Goal: Use online tool/utility: Utilize a website feature to perform a specific function

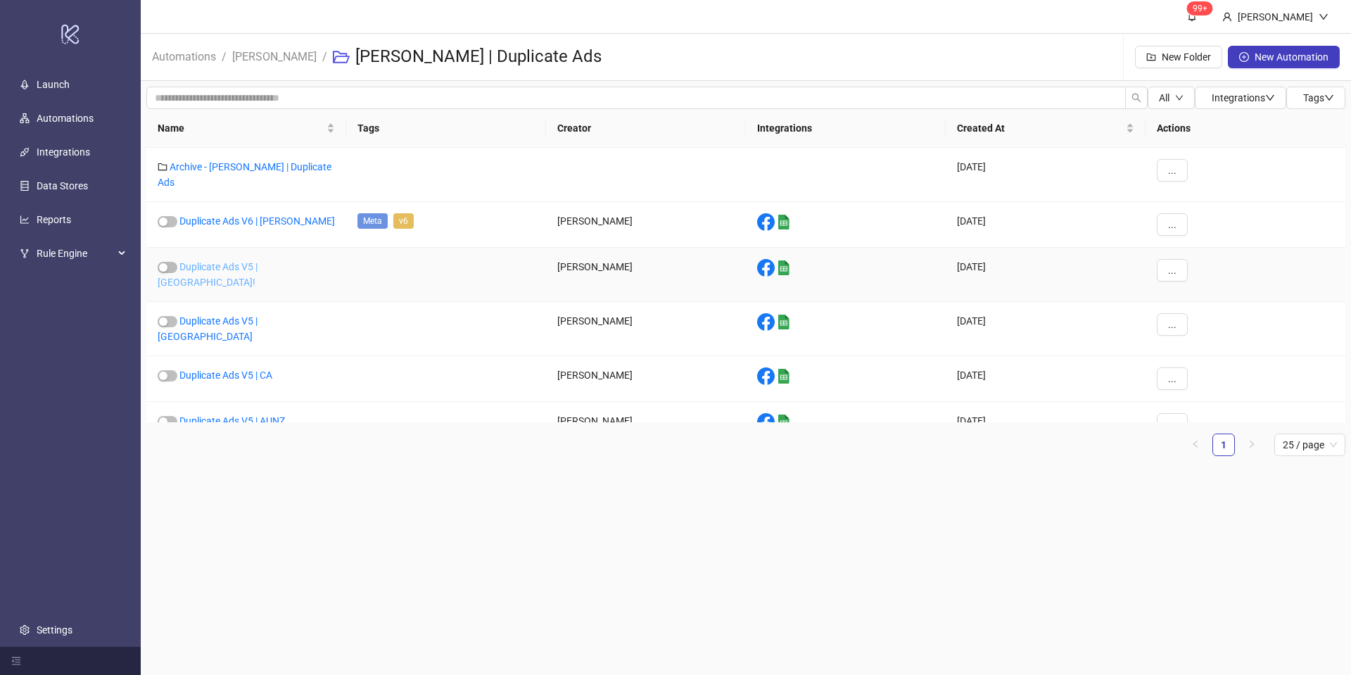
click at [254, 261] on link "Duplicate Ads V5 | [GEOGRAPHIC_DATA]!" at bounding box center [208, 274] width 100 height 27
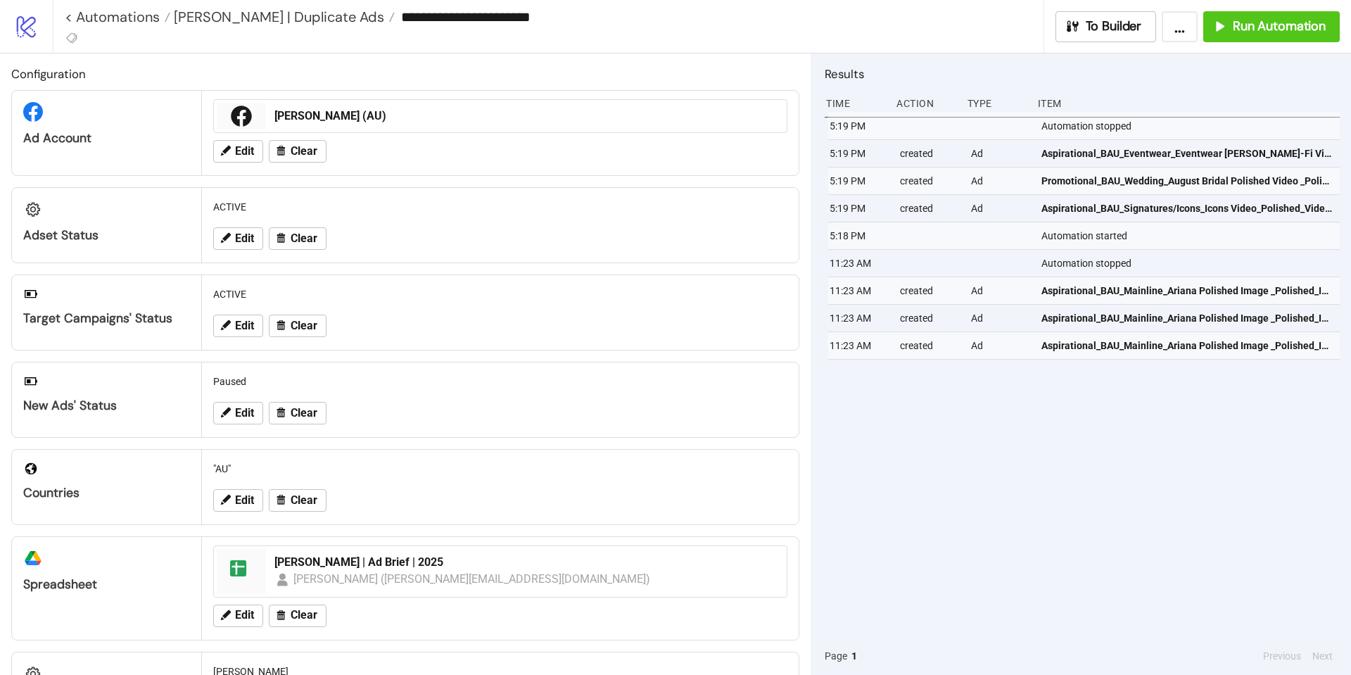
type input "**********"
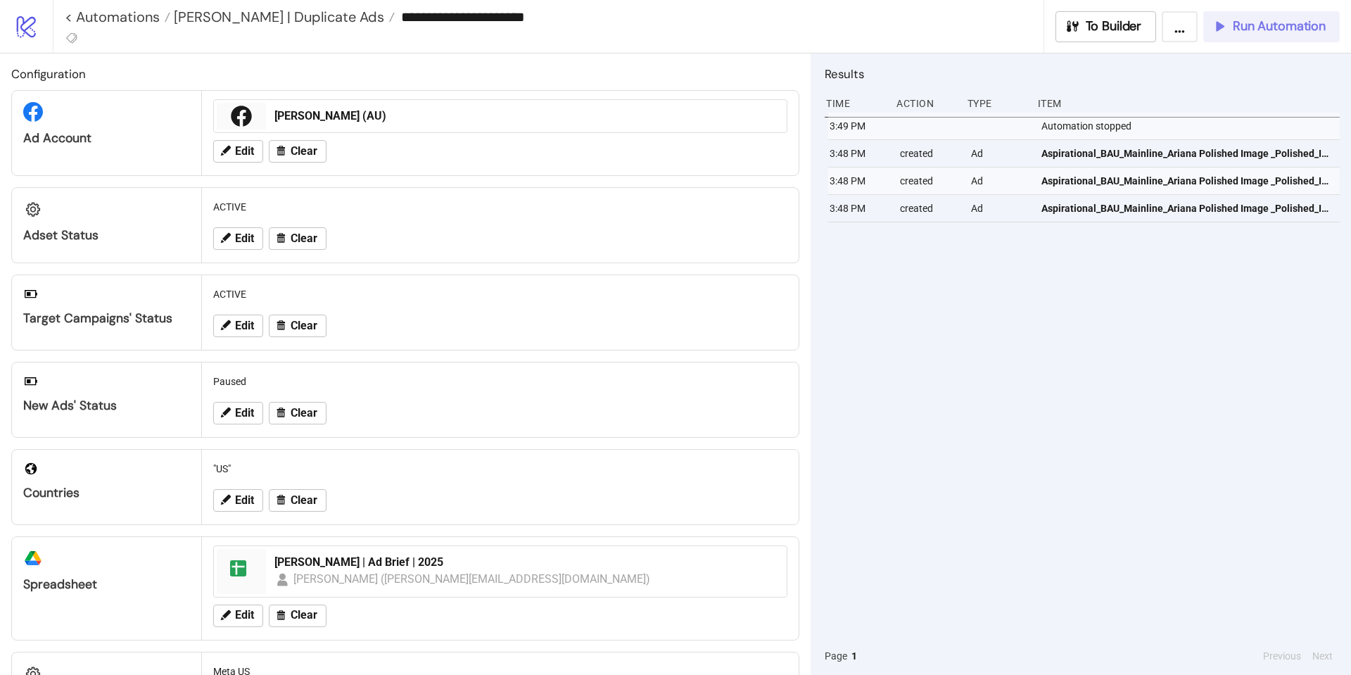
click at [1259, 23] on span "Run Automation" at bounding box center [1279, 26] width 93 height 16
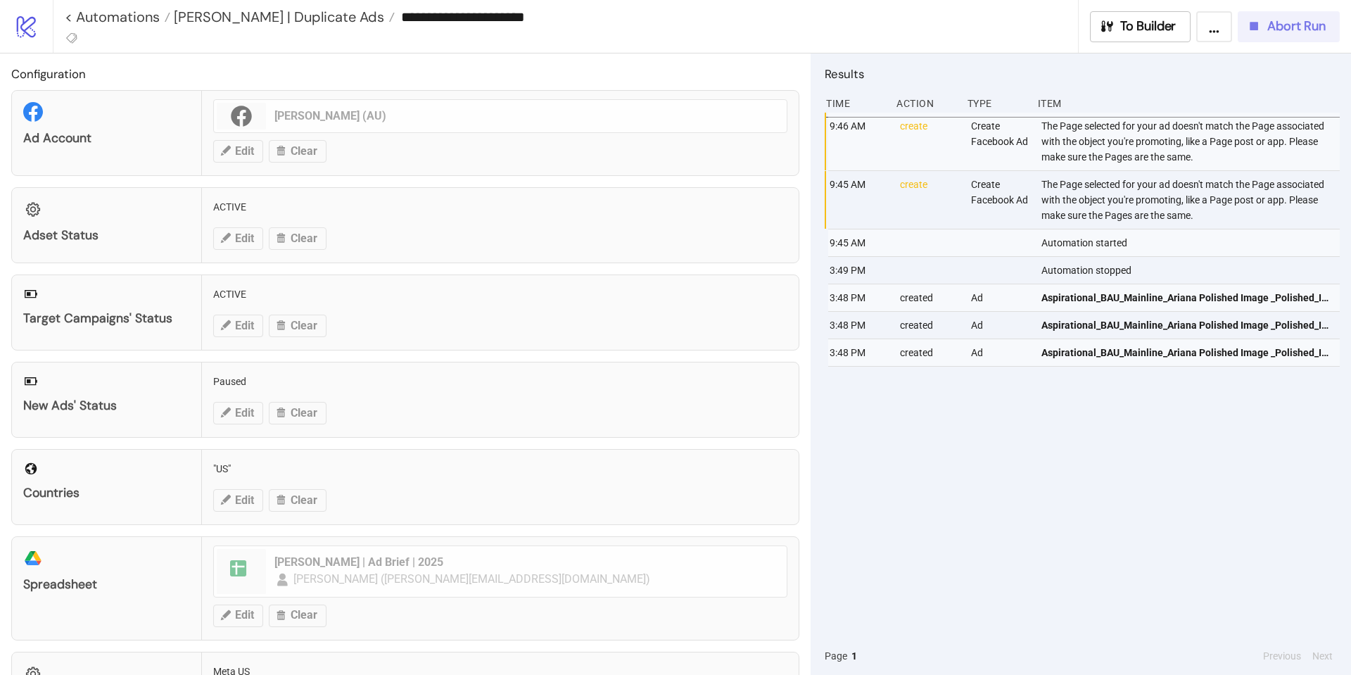
click at [1257, 24] on icon "button" at bounding box center [1254, 26] width 8 height 8
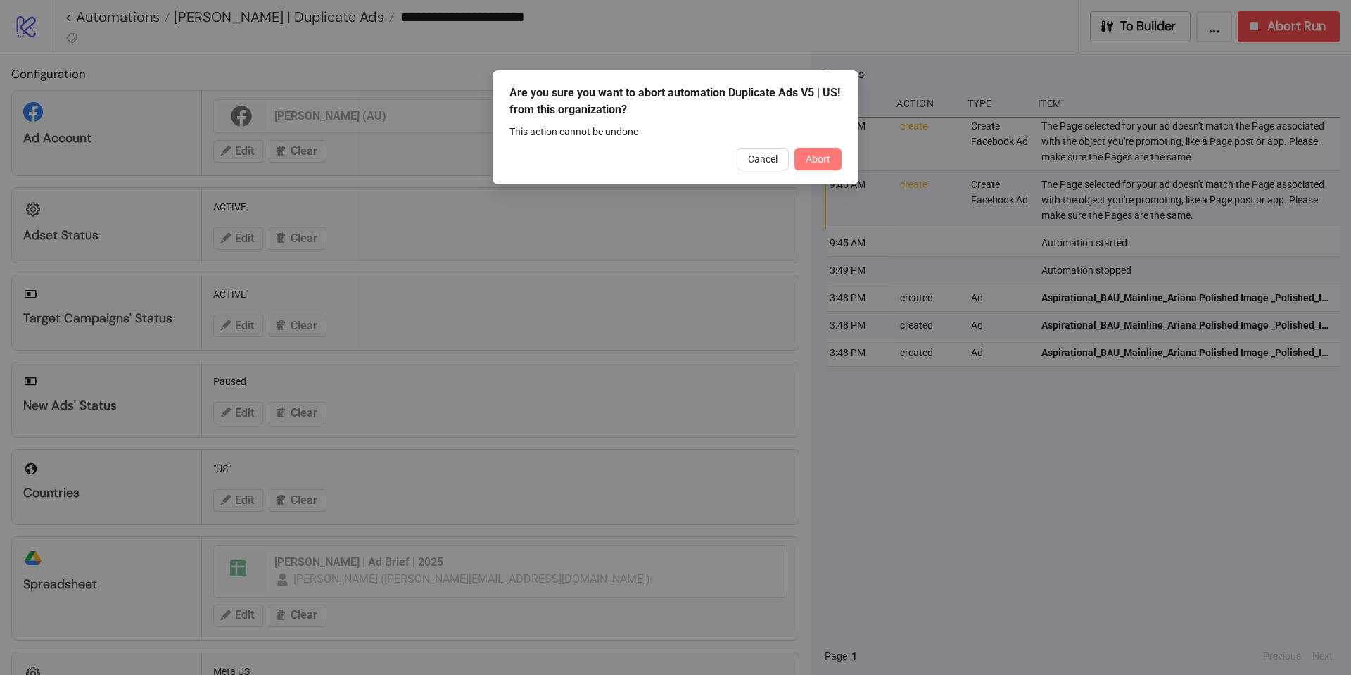
click at [802, 163] on button "Abort" at bounding box center [817, 159] width 47 height 23
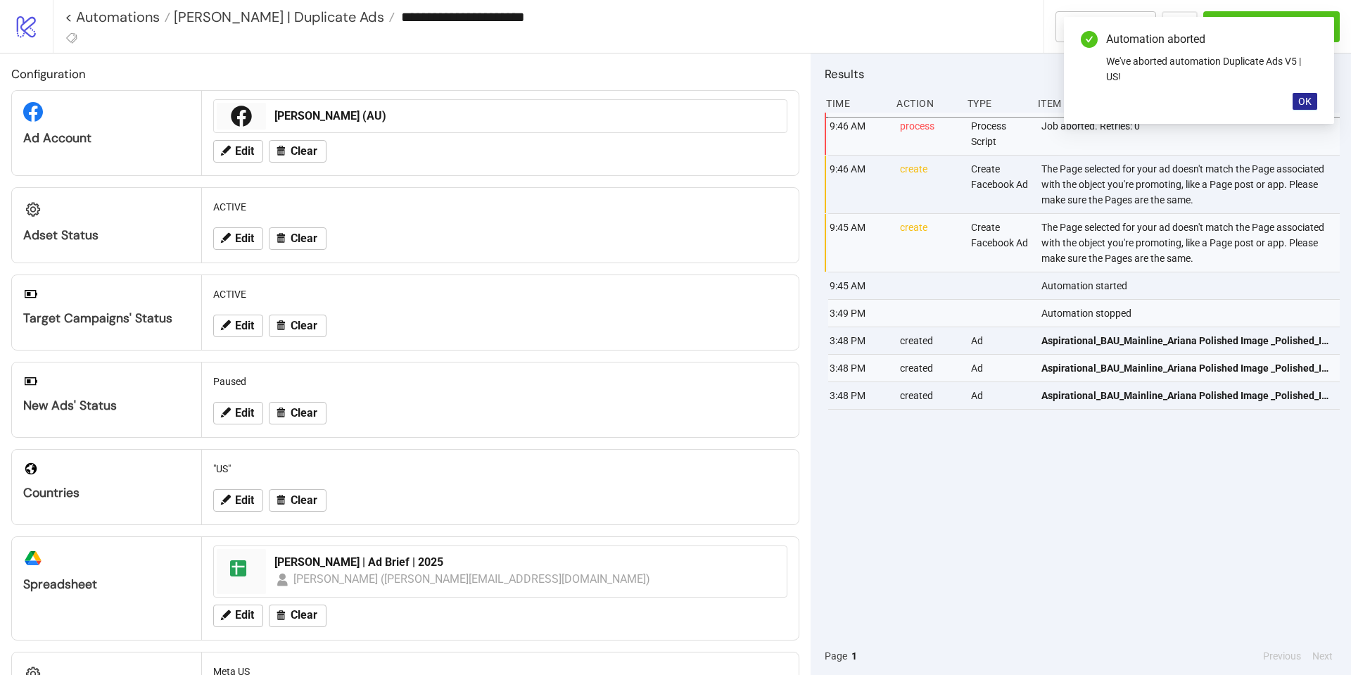
click at [1300, 96] on button "OK" at bounding box center [1304, 101] width 25 height 17
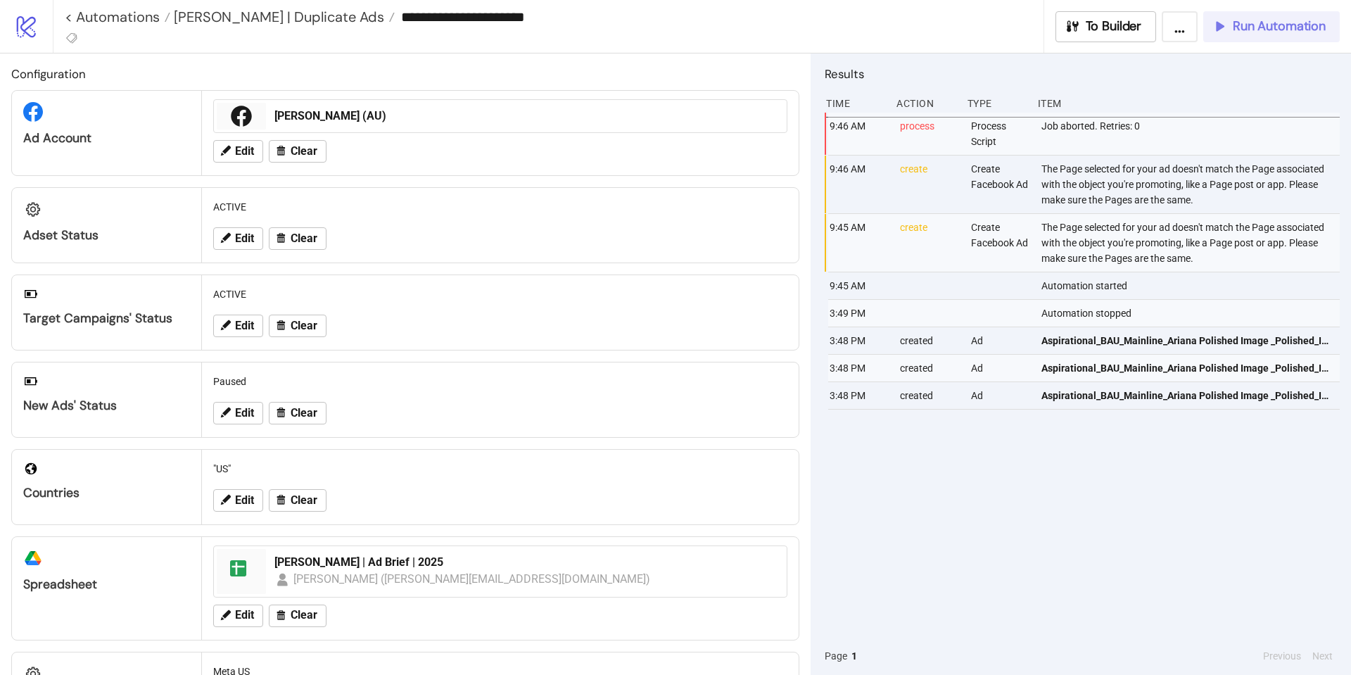
click at [1268, 31] on span "Run Automation" at bounding box center [1279, 26] width 93 height 16
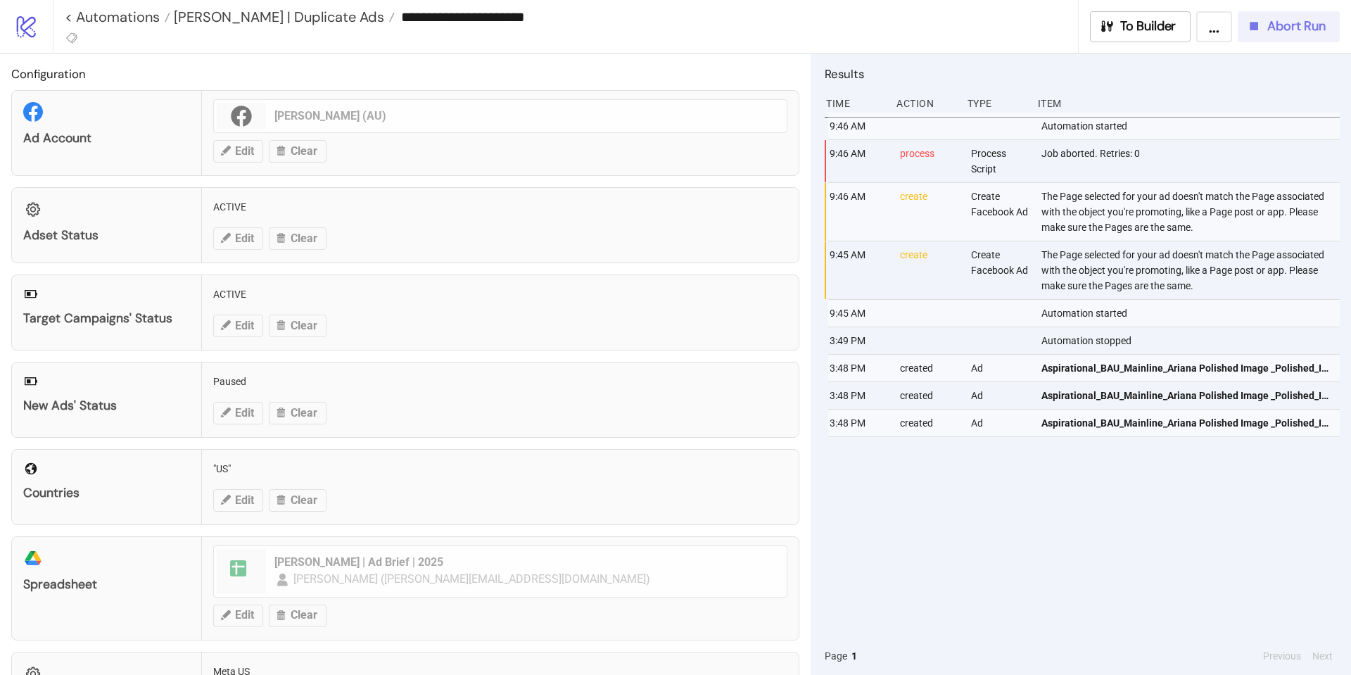
click at [1304, 25] on span "Abort Run" at bounding box center [1296, 26] width 58 height 16
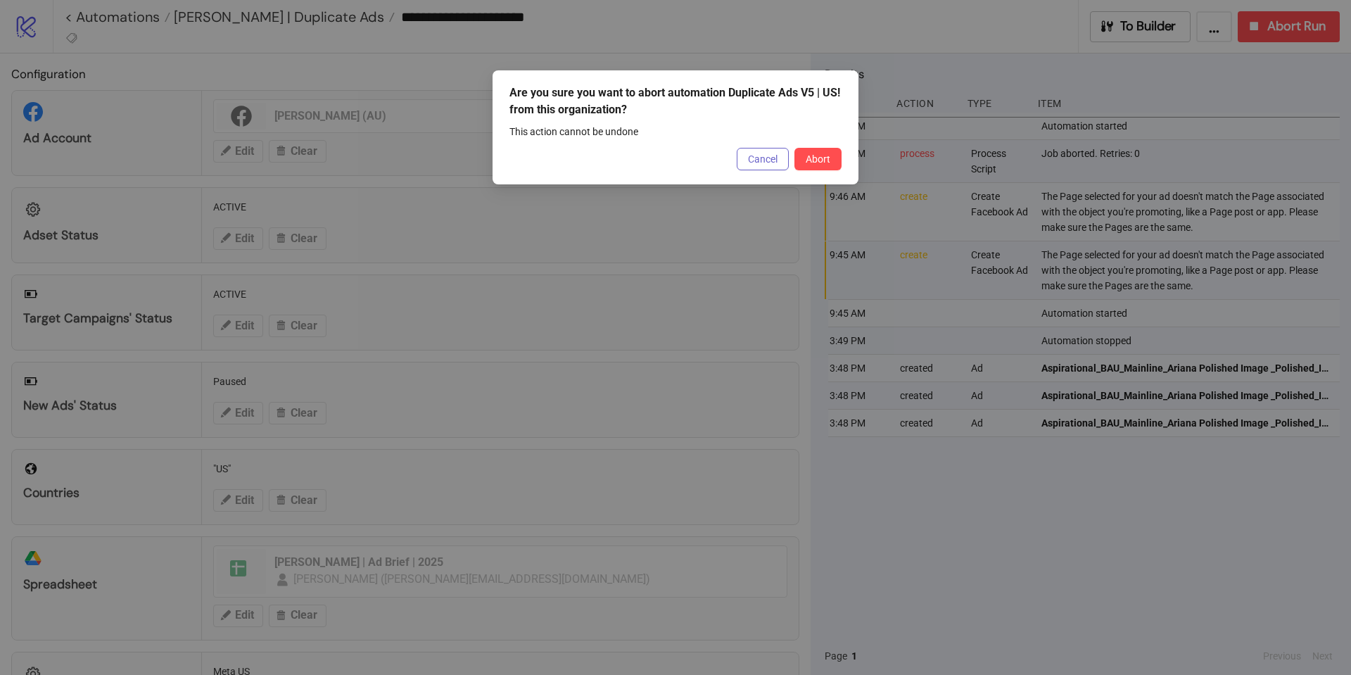
click at [777, 164] on span "Cancel" at bounding box center [763, 158] width 30 height 11
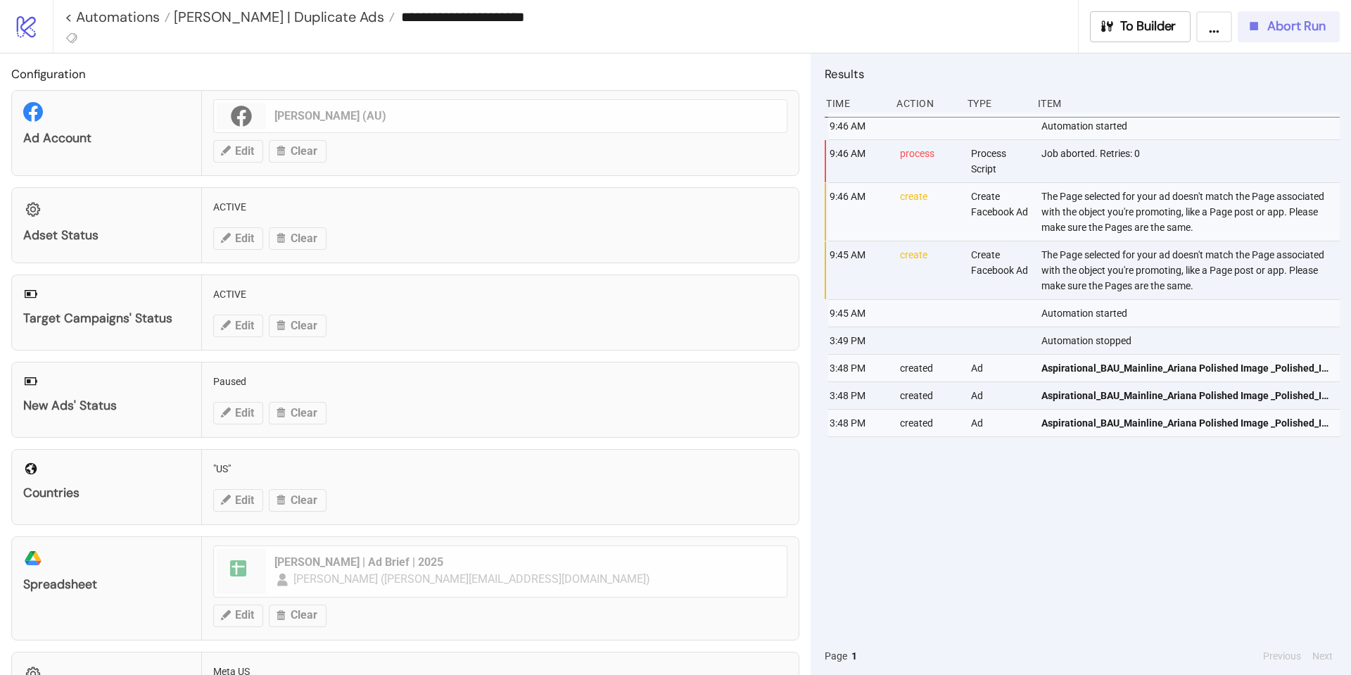
click at [794, 165] on body "**********" at bounding box center [675, 337] width 1351 height 675
click at [1277, 23] on span "Abort Run" at bounding box center [1296, 26] width 58 height 16
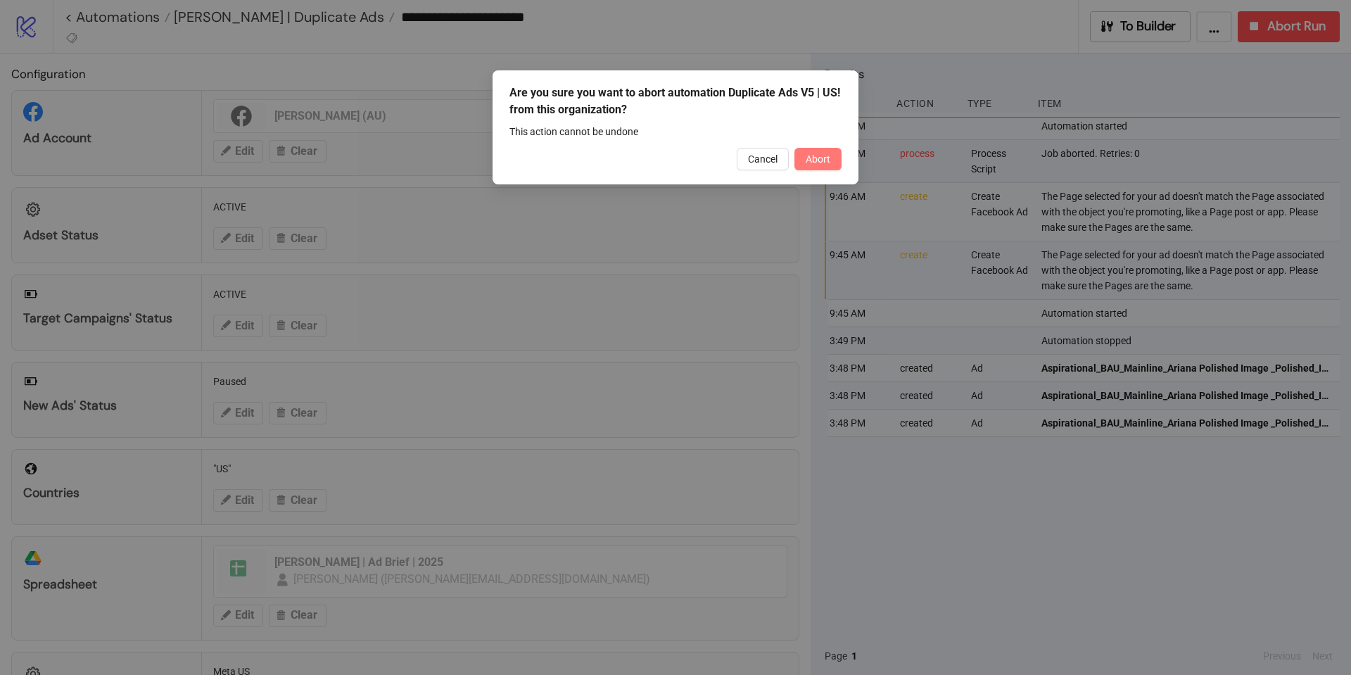
click at [813, 162] on span "Abort" at bounding box center [818, 158] width 25 height 11
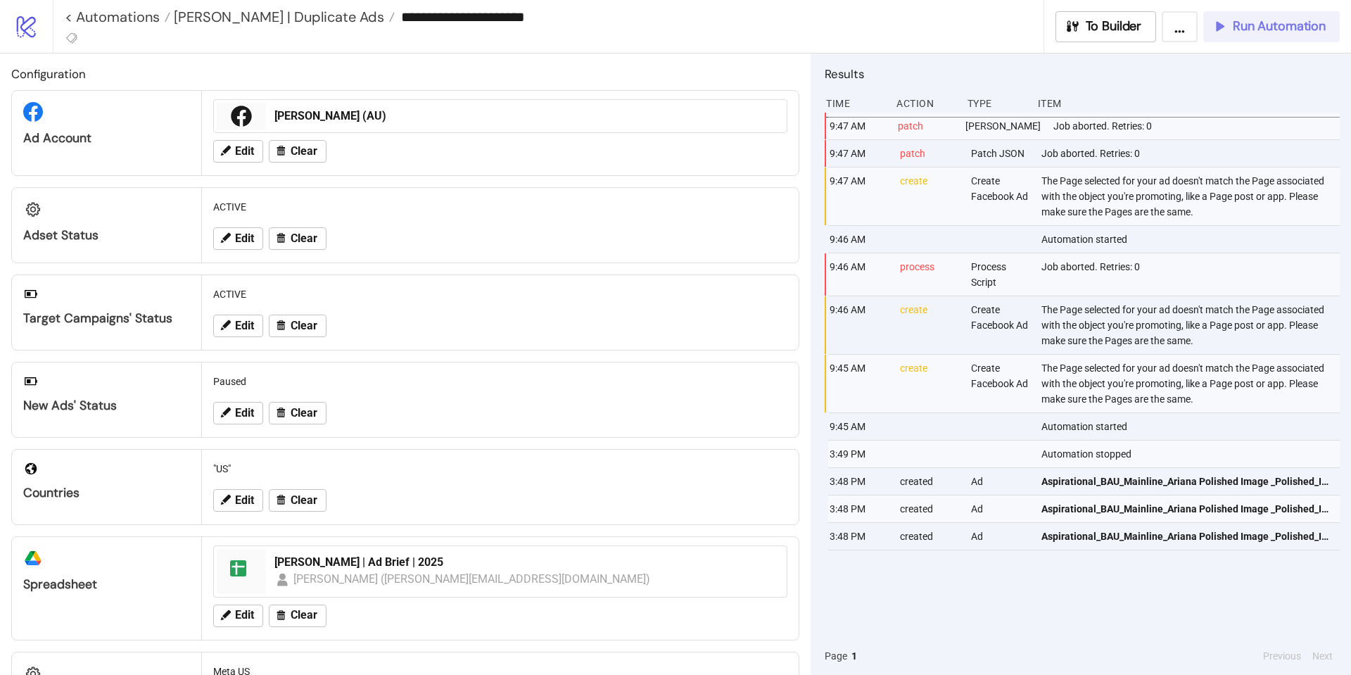
click at [1242, 37] on button "Run Automation" at bounding box center [1271, 26] width 136 height 31
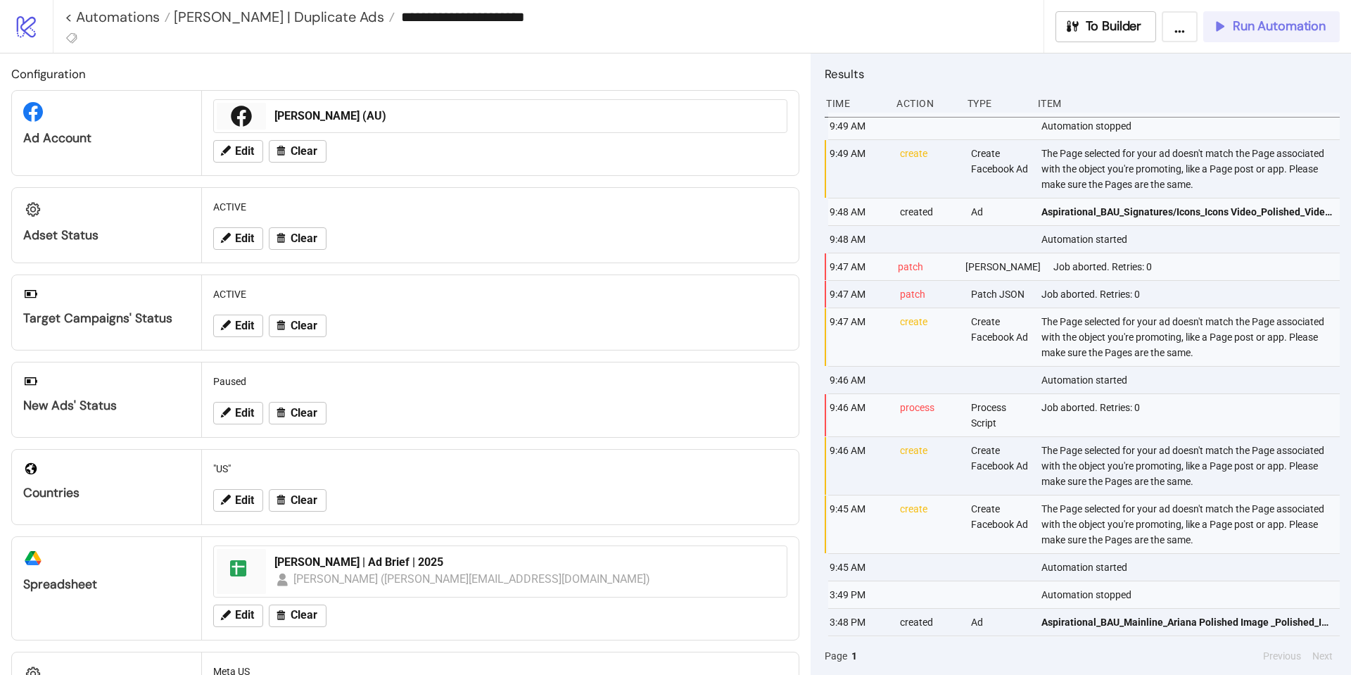
click at [1253, 32] on span "Run Automation" at bounding box center [1279, 26] width 93 height 16
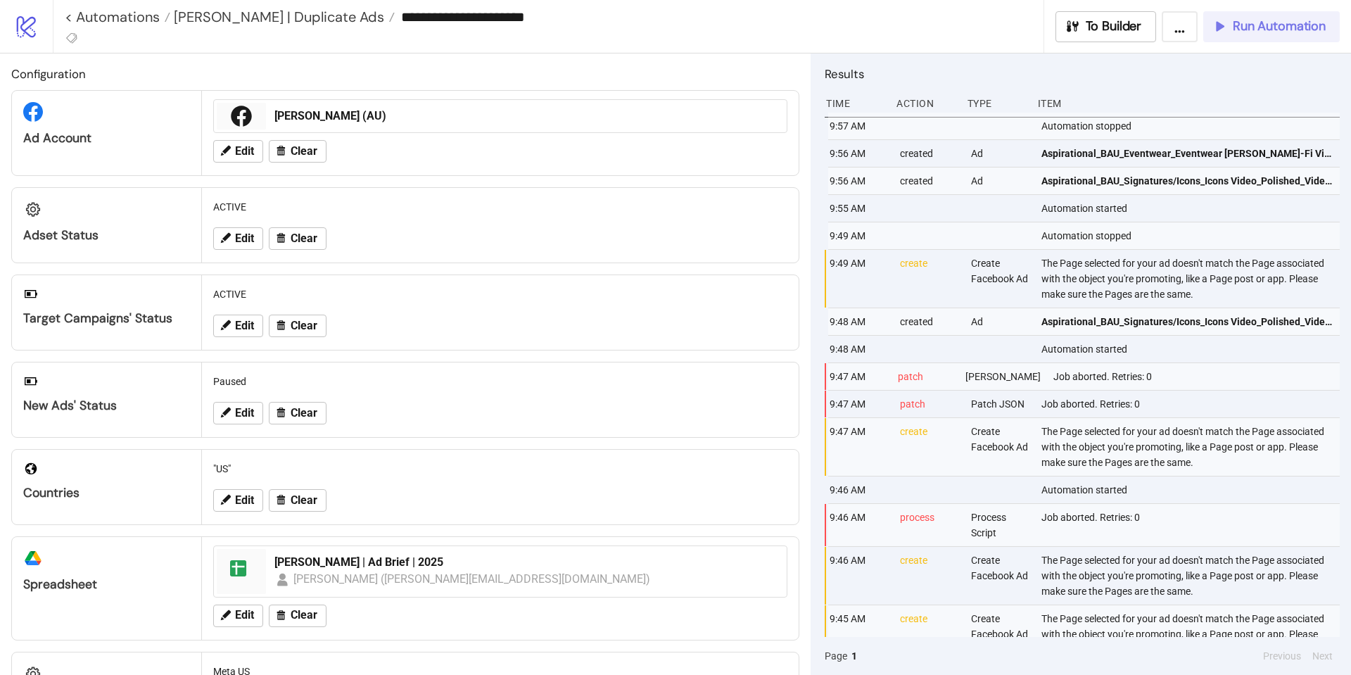
click at [1313, 25] on span "Run Automation" at bounding box center [1279, 26] width 93 height 16
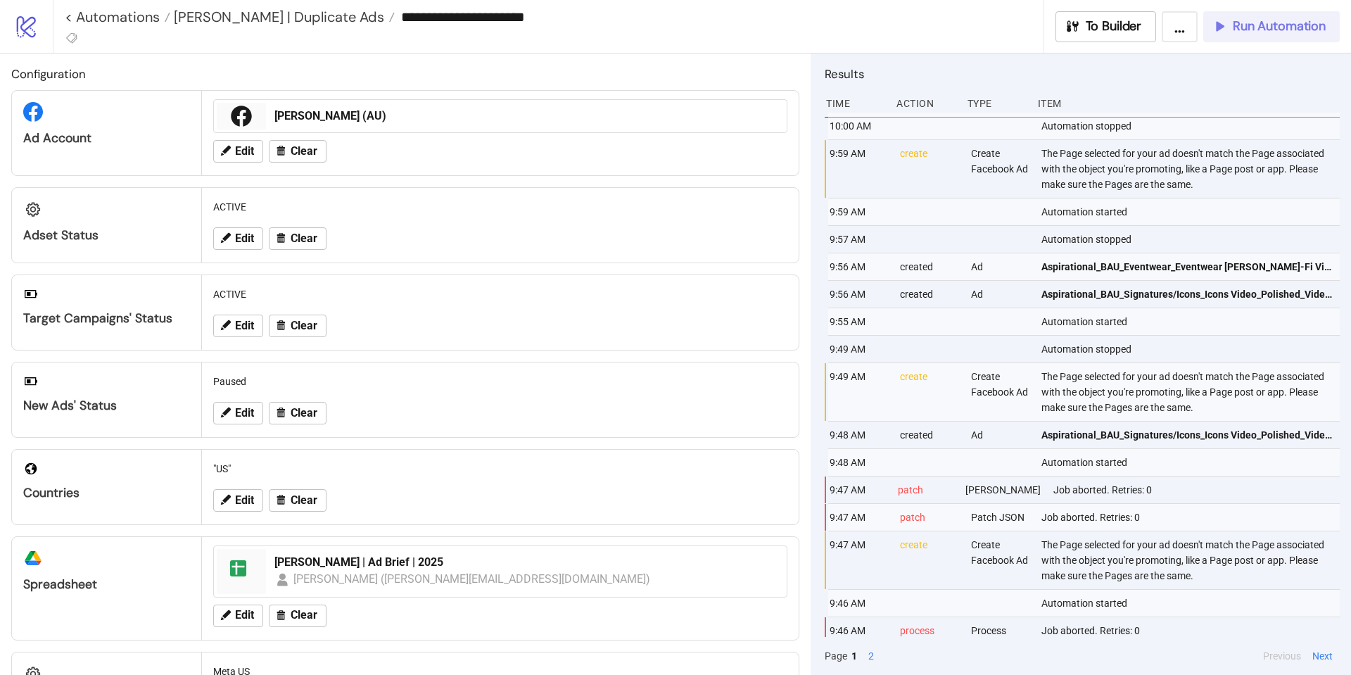
click at [1277, 19] on span "Run Automation" at bounding box center [1279, 26] width 93 height 16
